Goal: Find contact information: Find contact information

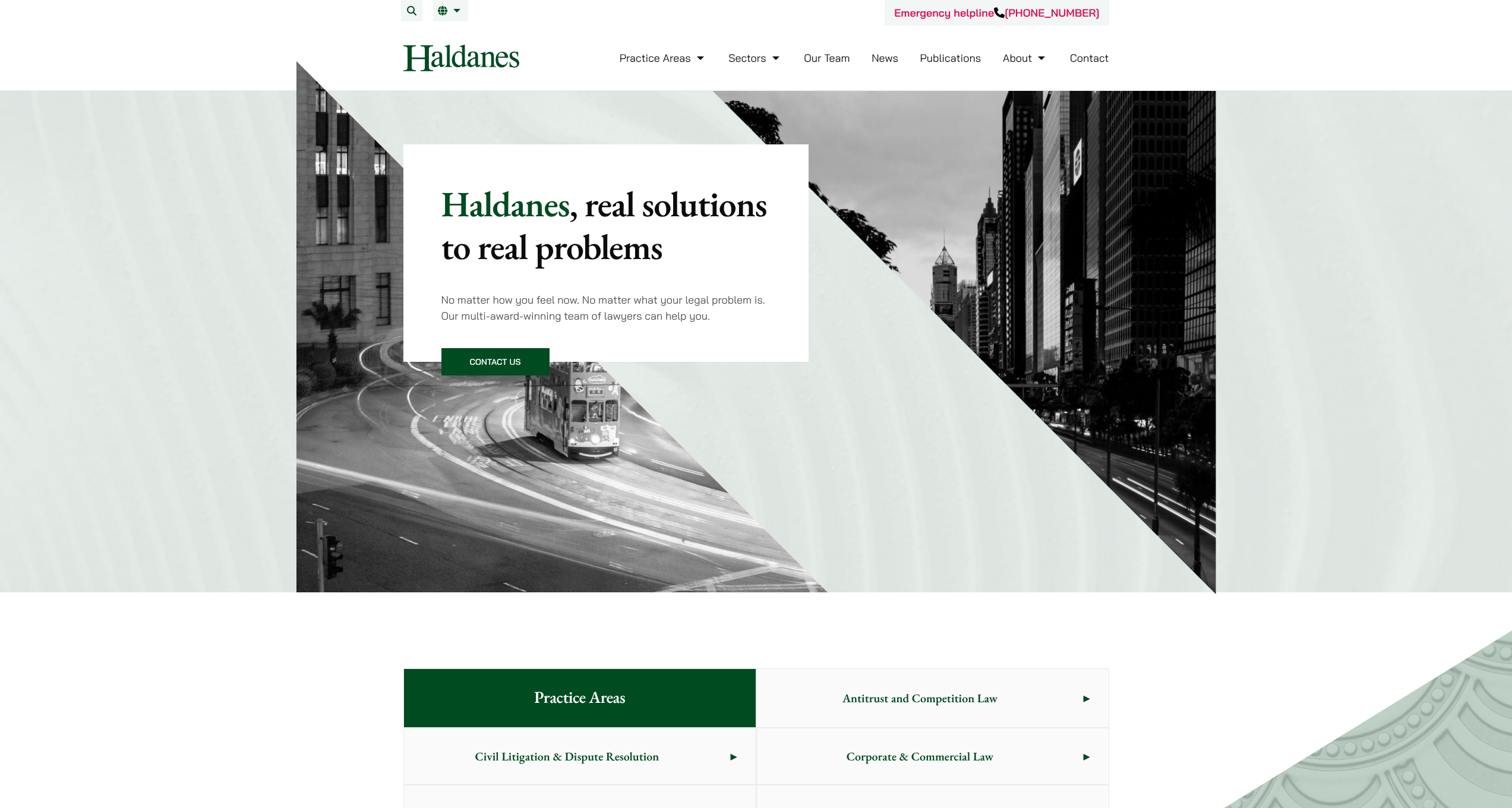
click at [838, 59] on link "Our Team" at bounding box center [826, 58] width 46 height 13
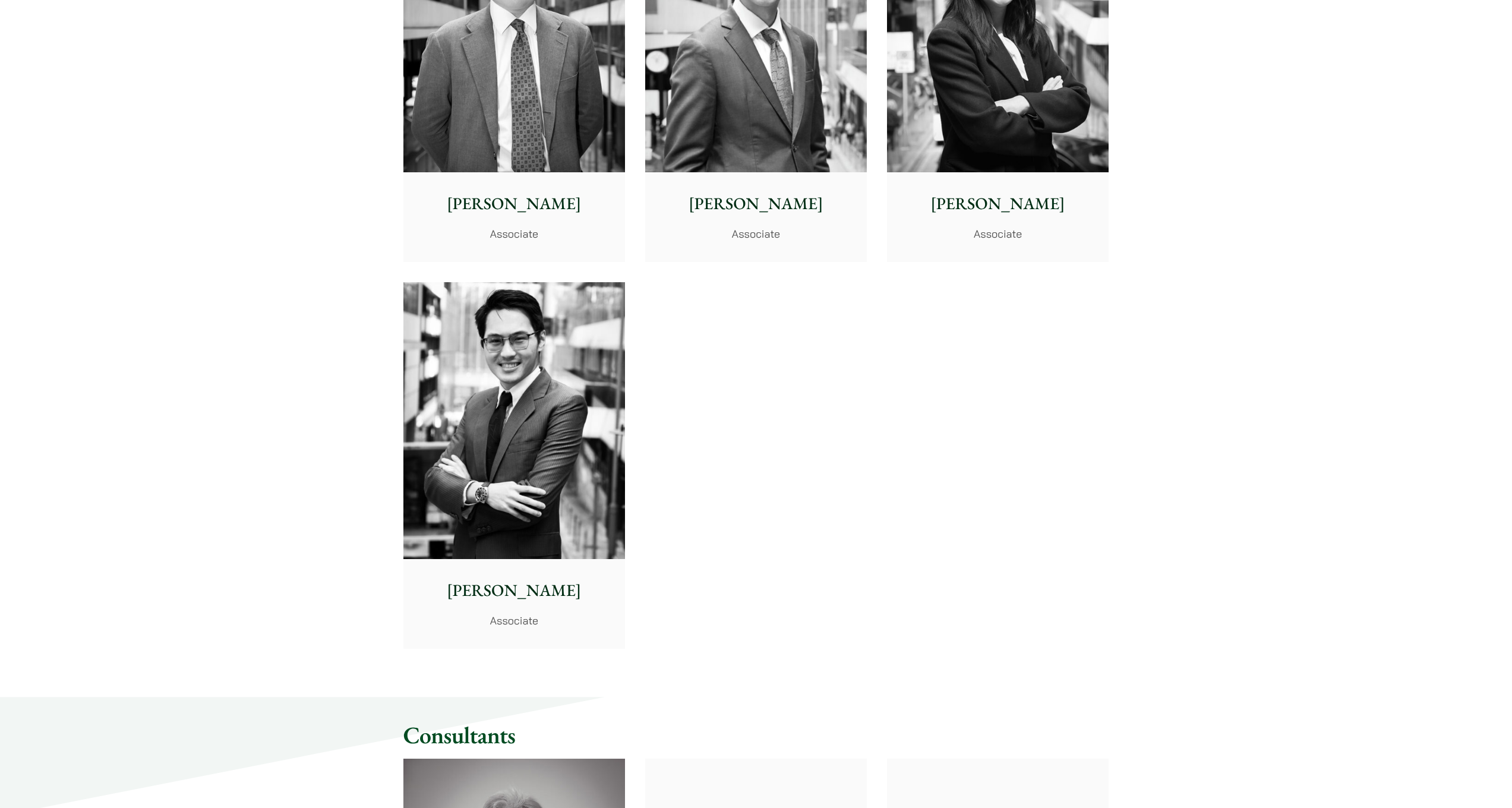
scroll to position [4523, 0]
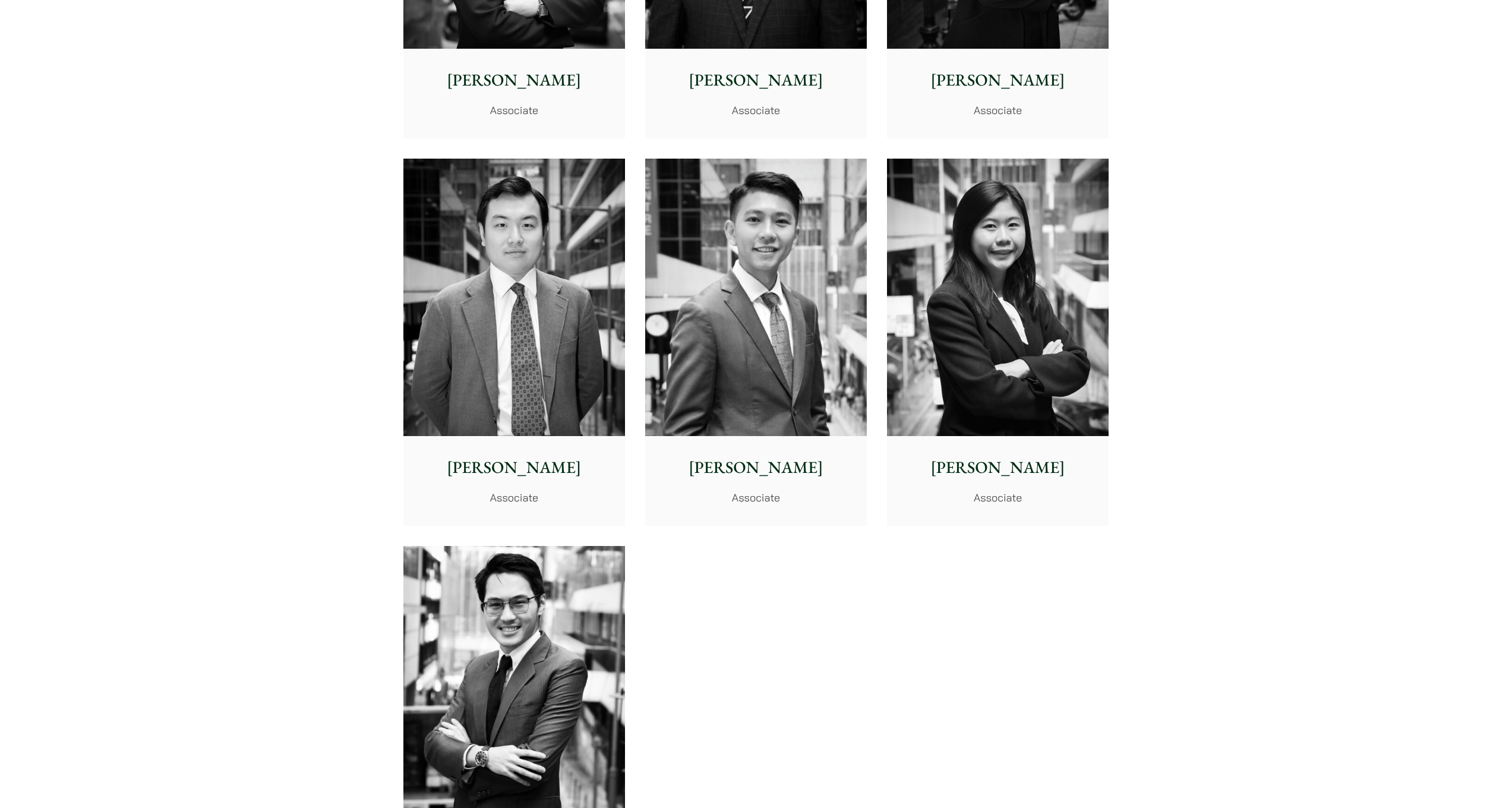
click at [754, 186] on img at bounding box center [756, 297] width 222 height 278
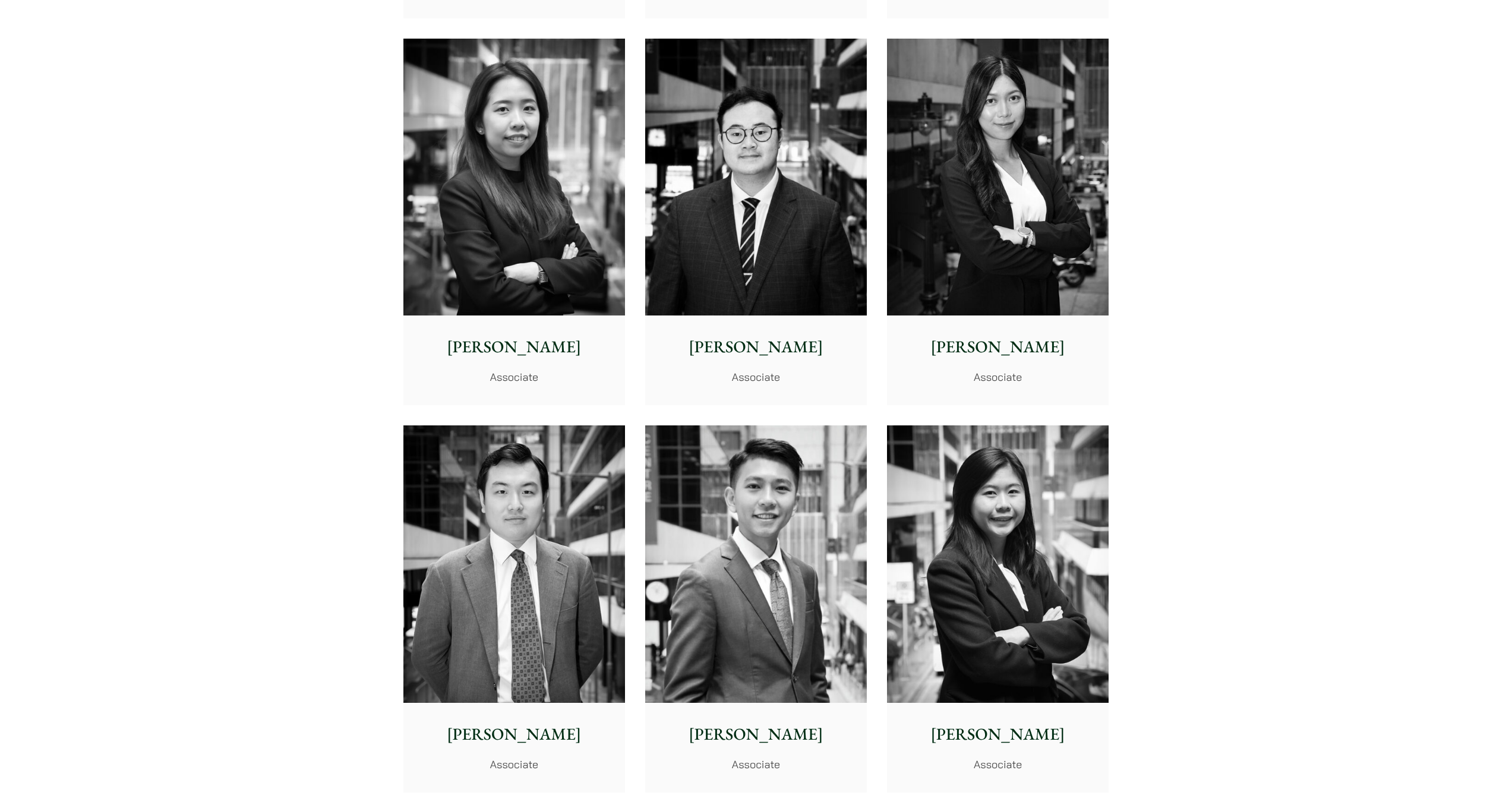
scroll to position [4185, 0]
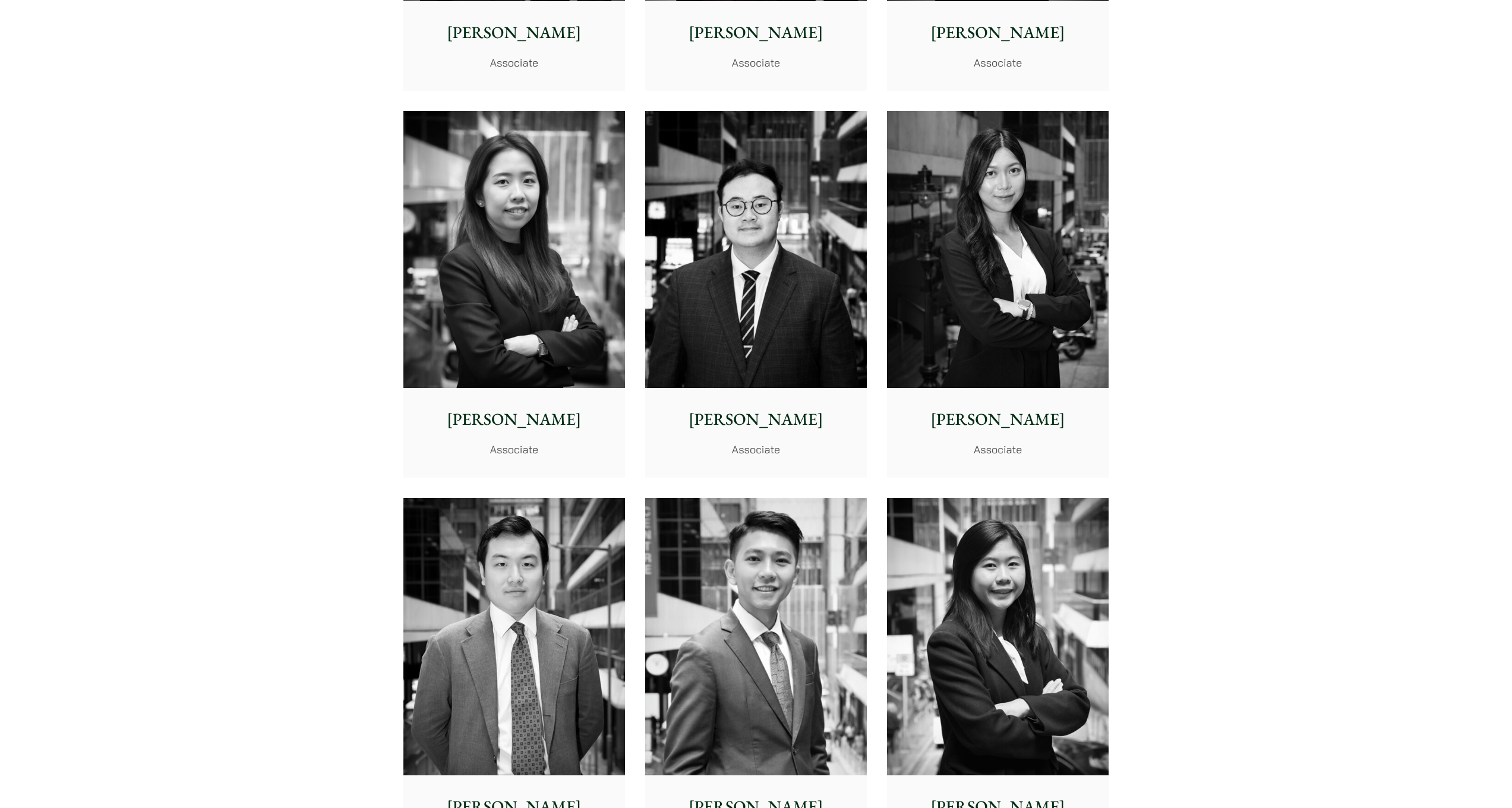
click at [746, 516] on img at bounding box center [756, 636] width 222 height 278
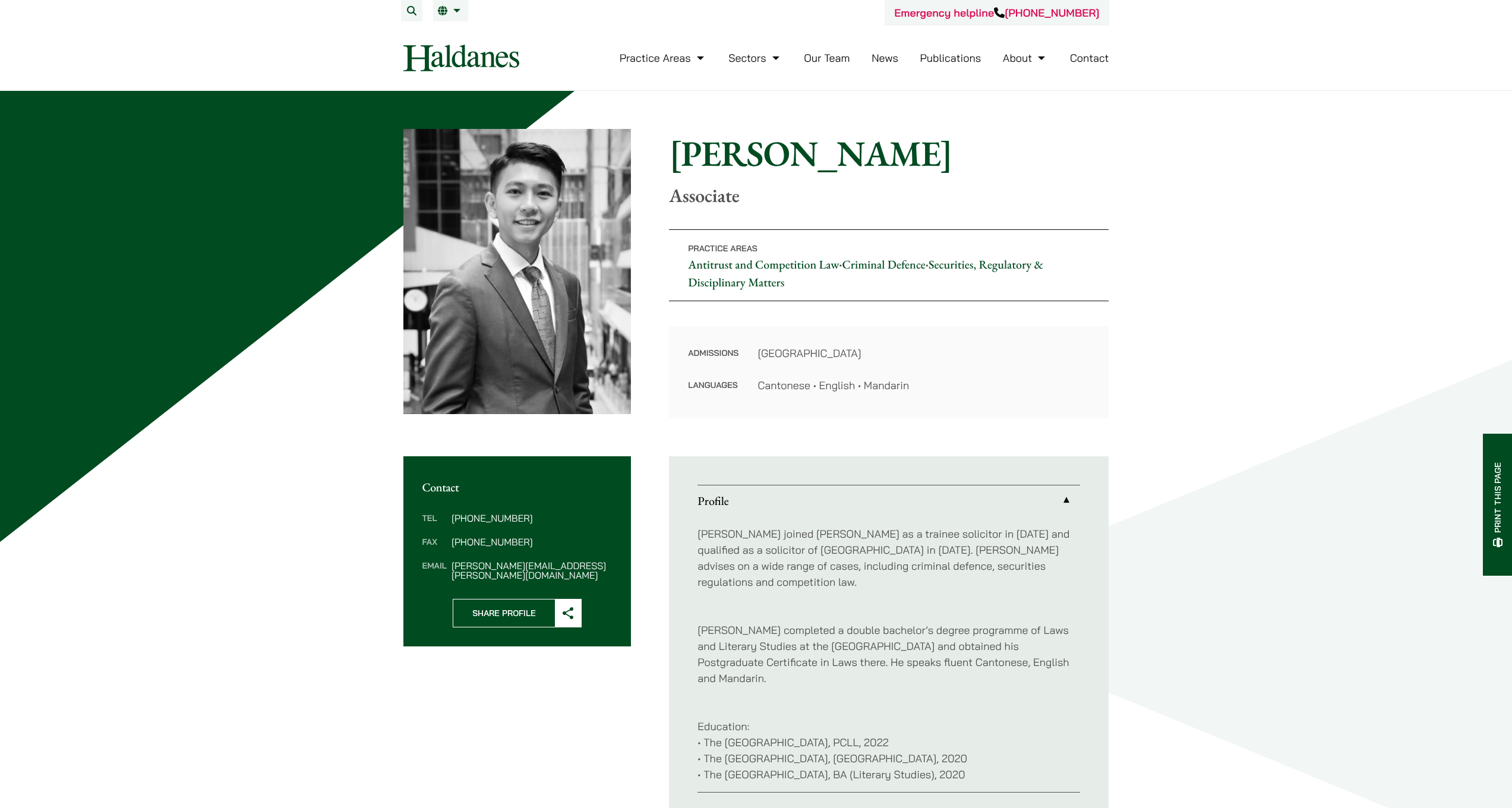
click at [826, 59] on link "Our Team" at bounding box center [826, 58] width 46 height 13
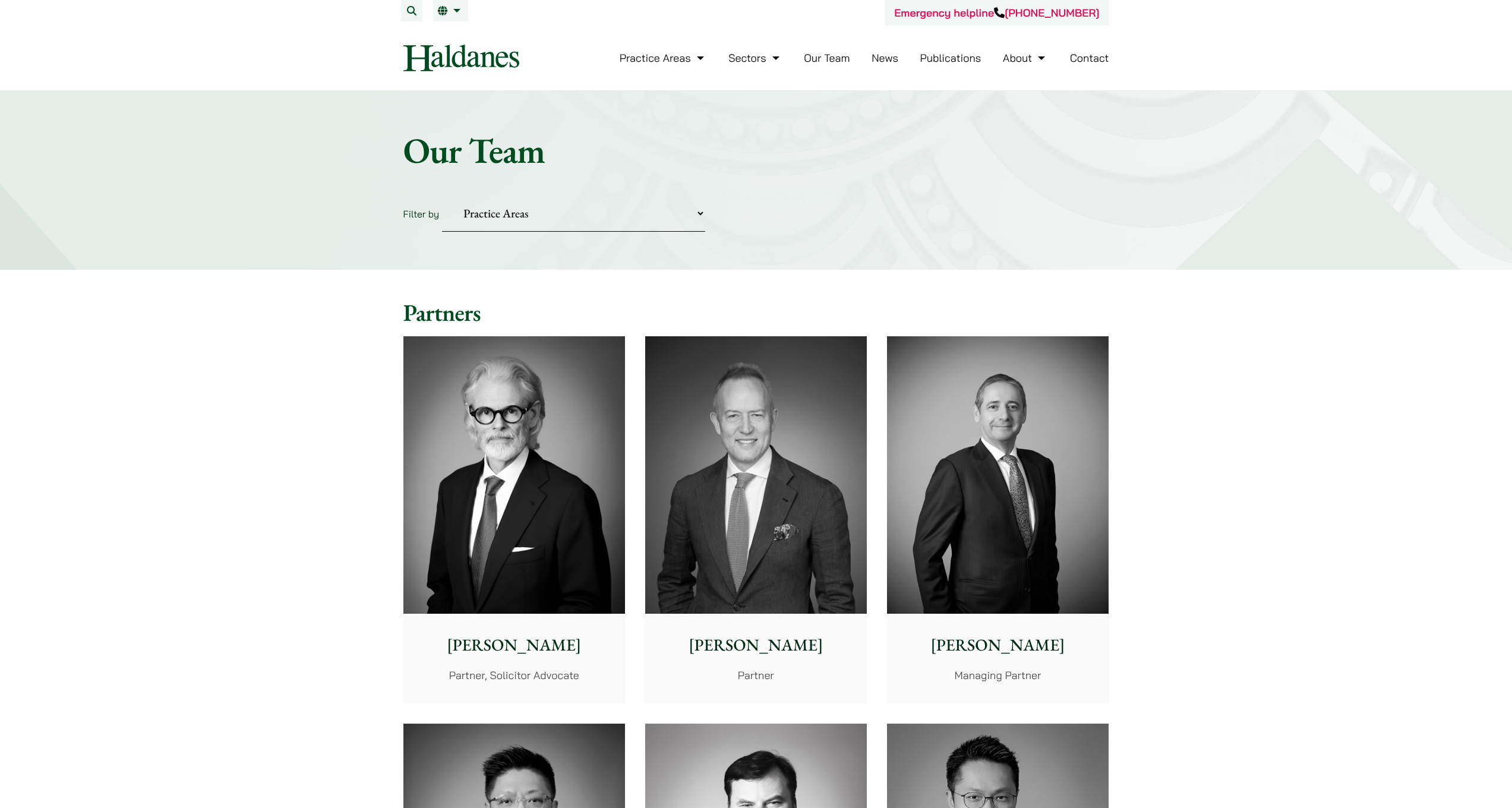
click at [1070, 57] on link "Contact" at bounding box center [1089, 58] width 39 height 13
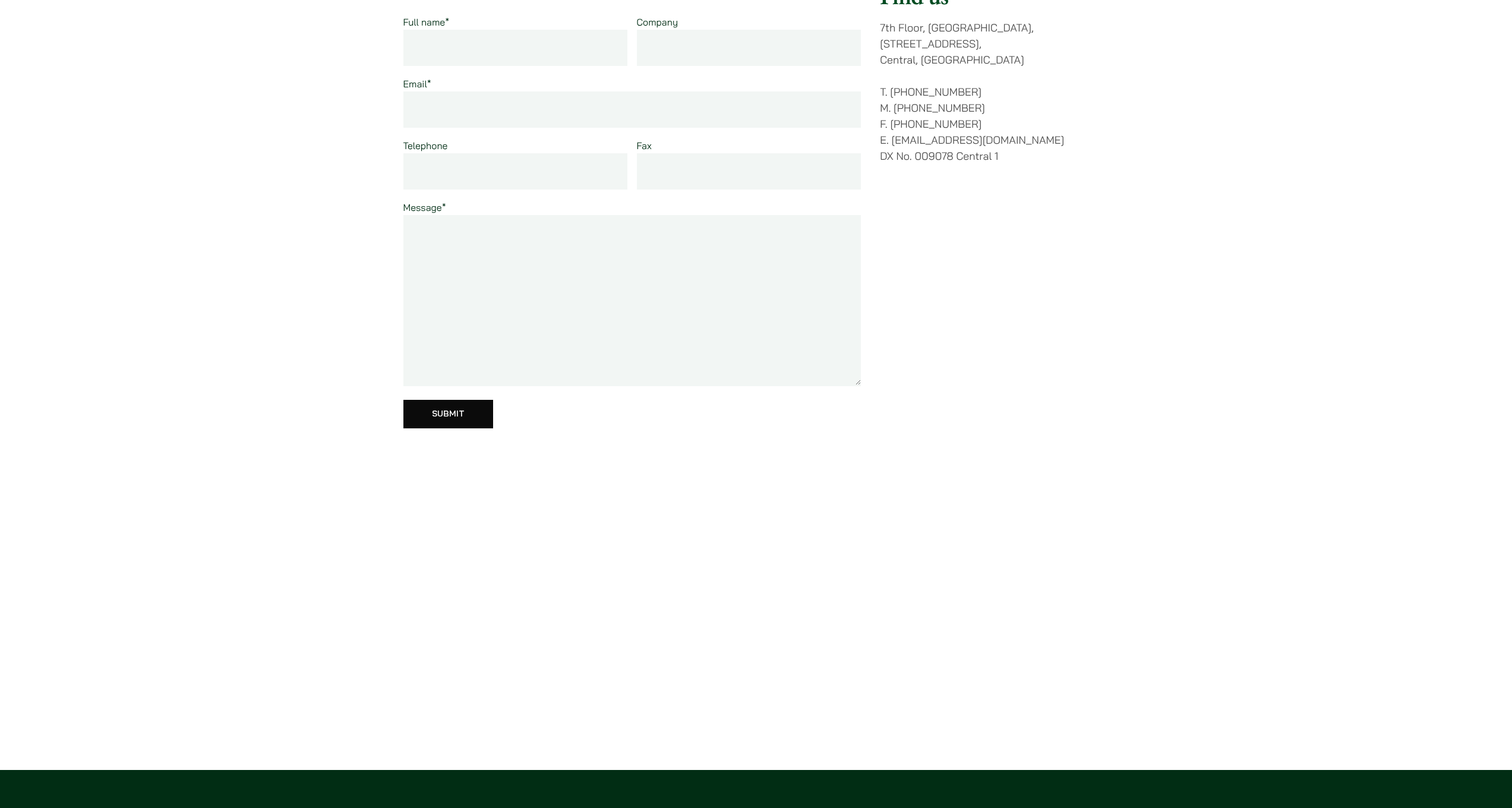
scroll to position [332, 0]
